Goal: Browse casually

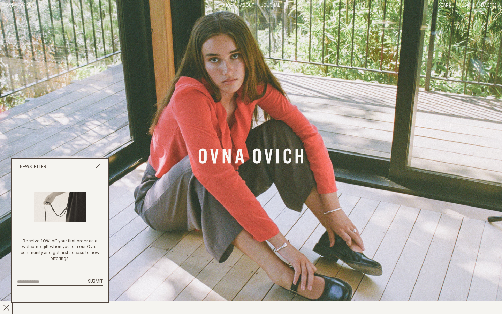
click at [259, 159] on icon "Banner Link" at bounding box center [251, 155] width 105 height 15
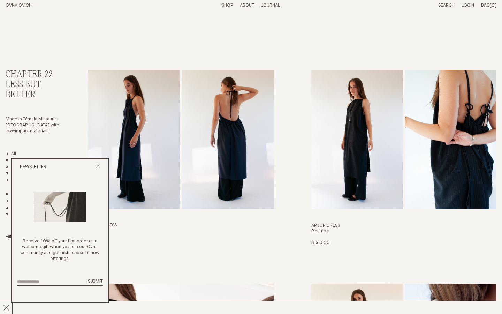
click at [98, 166] on icon "Close popup" at bounding box center [98, 166] width 5 height 5
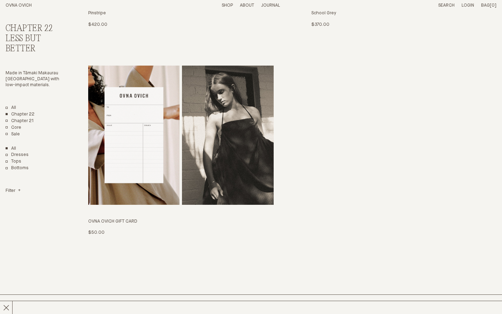
scroll to position [1546, 0]
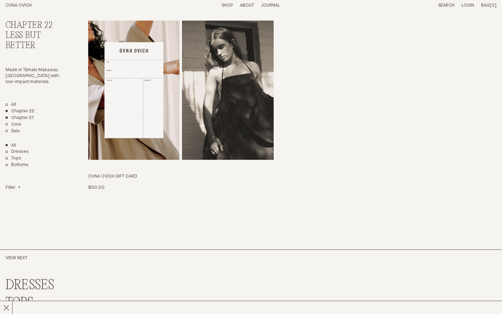
click at [17, 115] on link "Chapter 21" at bounding box center [20, 118] width 28 height 6
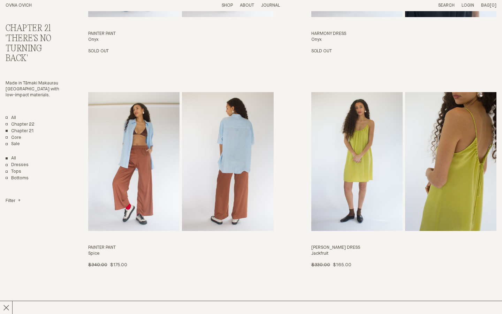
scroll to position [1015, 0]
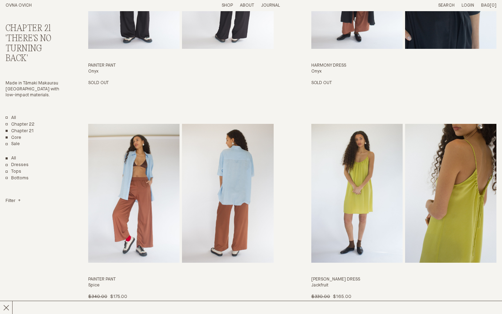
click at [15, 135] on link "Core" at bounding box center [14, 138] width 16 height 6
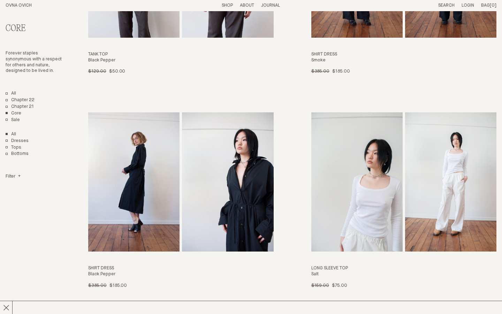
scroll to position [351, 0]
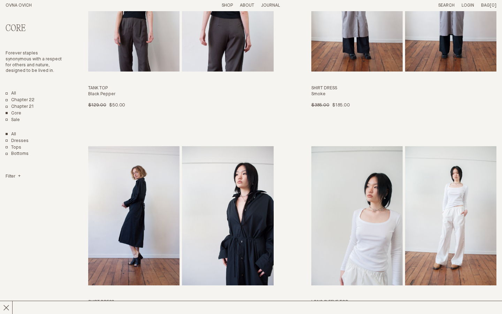
click at [142, 212] on img "Shirt Dress" at bounding box center [133, 215] width 91 height 139
